Goal: Information Seeking & Learning: Find specific fact

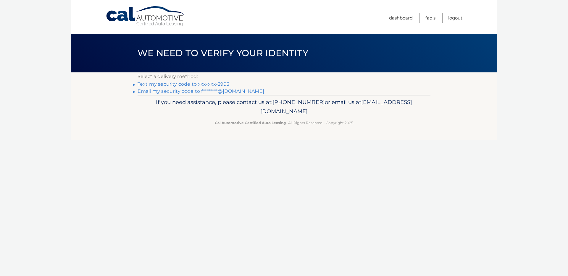
click at [170, 84] on link "Text my security code to xxx-xxx-2993" at bounding box center [184, 84] width 92 height 6
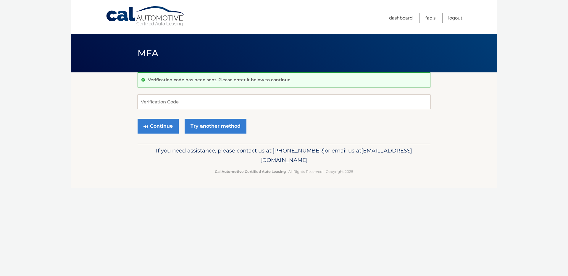
click at [170, 105] on input "Verification Code" at bounding box center [284, 102] width 293 height 15
paste input "360555"
type input "360555"
click at [162, 126] on button "Continue" at bounding box center [158, 126] width 41 height 15
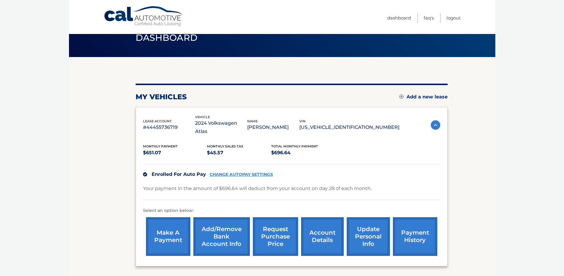
scroll to position [17, 0]
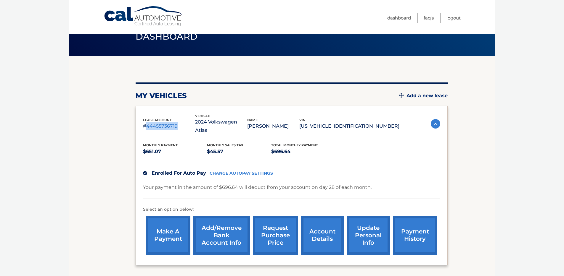
drag, startPoint x: 177, startPoint y: 120, endPoint x: 158, endPoint y: 145, distance: 31.8
click at [145, 122] on p "#44455736719" at bounding box center [169, 126] width 52 height 8
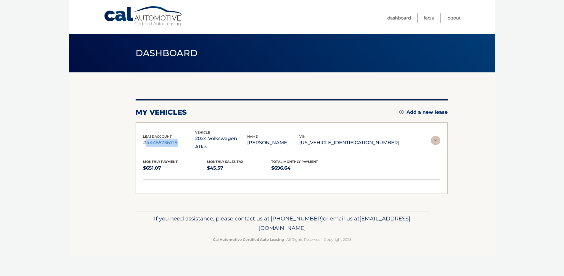
scroll to position [0, 0]
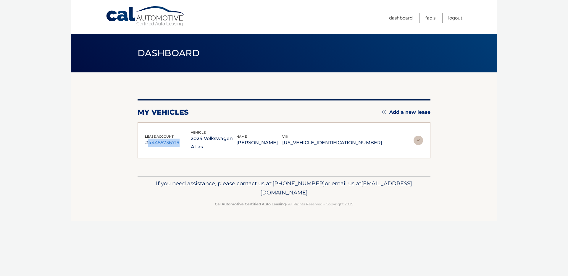
copy p "44455736719"
click at [414, 136] on img at bounding box center [418, 140] width 9 height 9
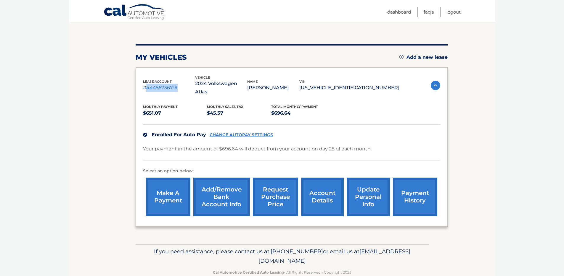
scroll to position [60, 0]
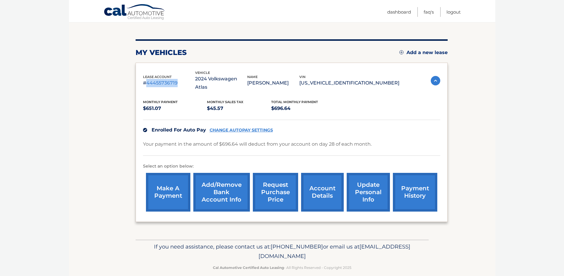
click at [314, 182] on link "account details" at bounding box center [322, 192] width 43 height 39
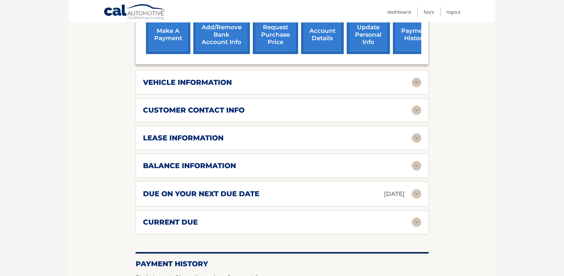
scroll to position [226, 0]
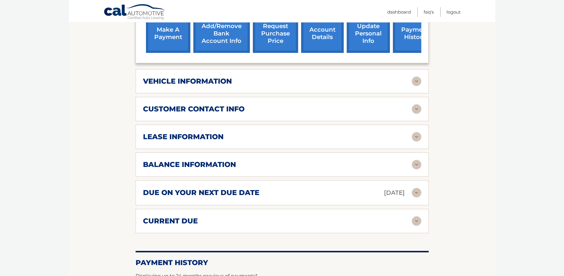
click at [418, 160] on img at bounding box center [415, 164] width 9 height 9
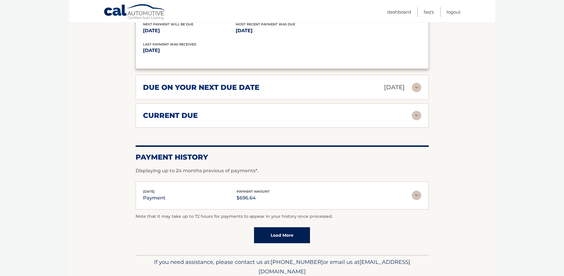
scroll to position [415, 0]
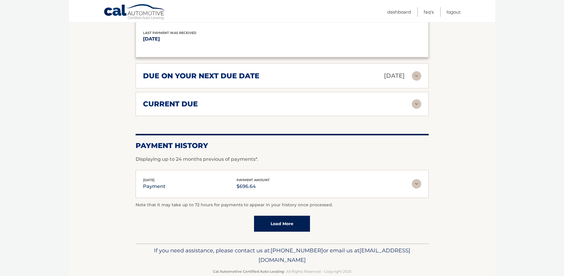
click at [414, 179] on img at bounding box center [415, 183] width 9 height 9
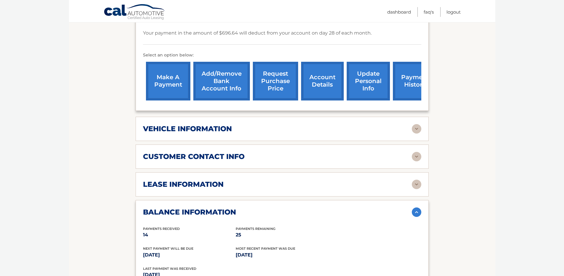
scroll to position [177, 0]
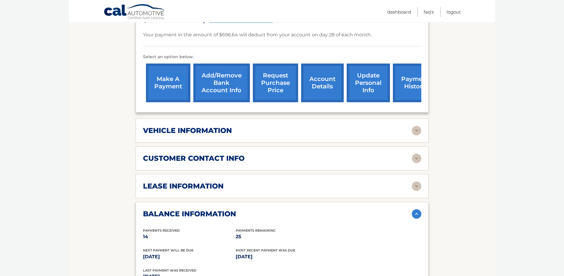
click at [416, 209] on img at bounding box center [415, 213] width 9 height 9
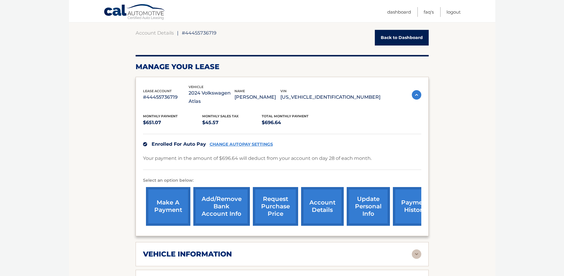
scroll to position [54, 0]
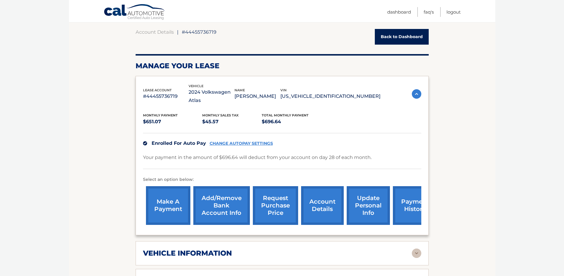
click at [288, 195] on link "request purchase price" at bounding box center [275, 205] width 45 height 39
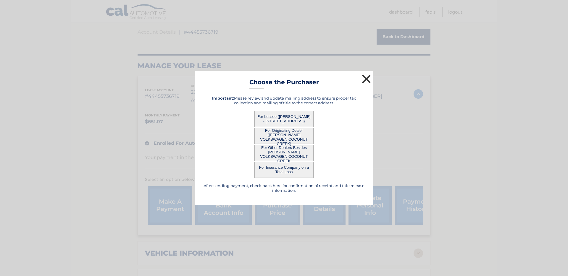
click at [365, 78] on button "×" at bounding box center [366, 79] width 12 height 12
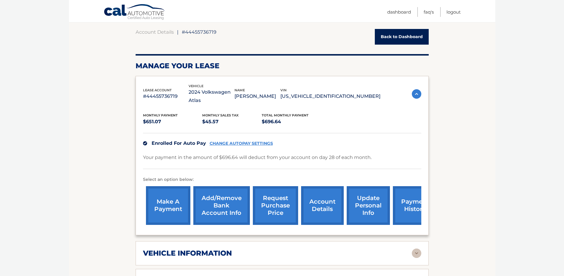
click at [288, 197] on link "request purchase price" at bounding box center [275, 205] width 45 height 39
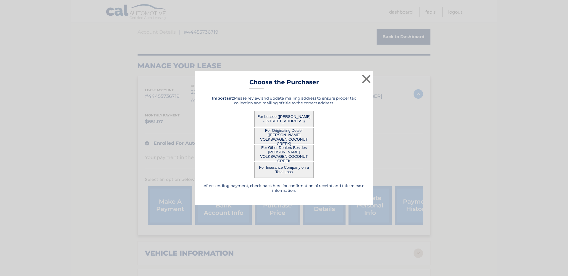
click at [290, 117] on button "For Lessee (FABIO MASSETTA - 2402 NW 32ND ST, , BOCA RATON, FL 33431)" at bounding box center [283, 119] width 59 height 16
click at [283, 117] on button "For Lessee (FABIO MASSETTA - 2402 NW 32ND ST, , BOCA RATON, FL 33431)" at bounding box center [283, 119] width 59 height 16
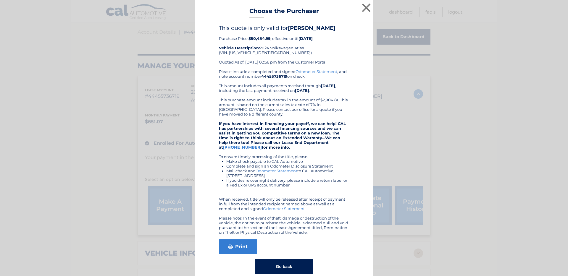
click at [224, 36] on div "This quote is only valid for FABIO MASSETTA Purchase Price: $50,484.99 , effect…" at bounding box center [284, 47] width 130 height 44
drag, startPoint x: 321, startPoint y: 38, endPoint x: 214, endPoint y: 37, distance: 106.5
click at [214, 37] on div "This quote is only valid for FABIO MASSETTA Purchase Price: $50,484.99 , effect…" at bounding box center [284, 150] width 163 height 250
copy div "Purchase Price: $50,484.99 , effective until 09/27/2025"
drag, startPoint x: 360, startPoint y: 4, endPoint x: 377, endPoint y: 16, distance: 21.0
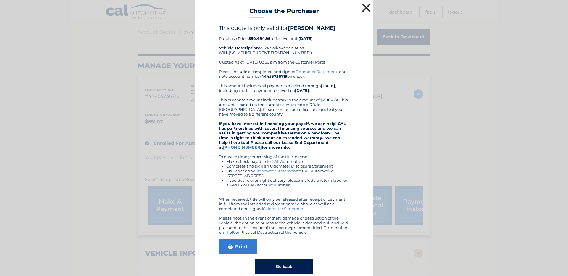
click at [360, 4] on button "×" at bounding box center [366, 8] width 12 height 12
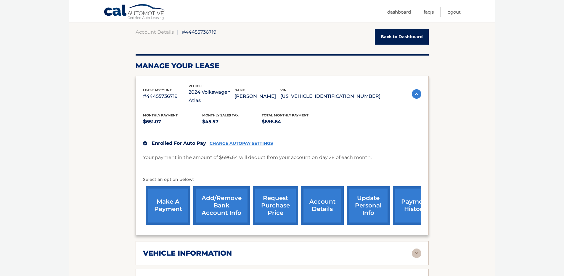
click at [495, 120] on body "Cal Automotive Menu Dashboard FAQ's Logout ← |" at bounding box center [282, 84] width 564 height 276
